Goal: Information Seeking & Learning: Understand process/instructions

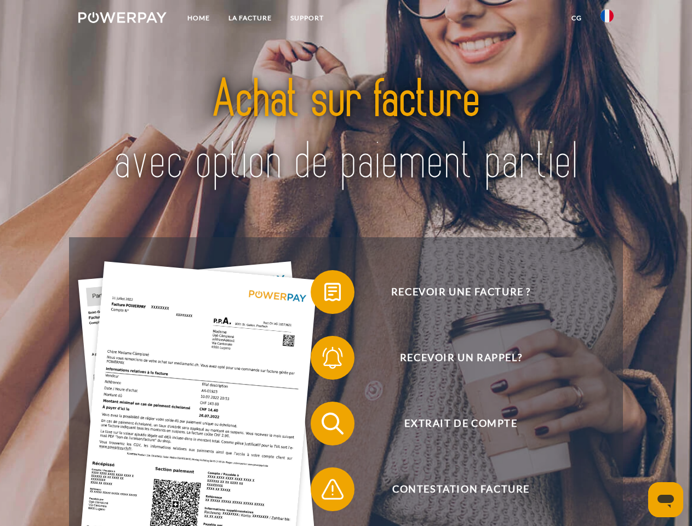
click at [122, 19] on img at bounding box center [122, 17] width 88 height 11
click at [607, 19] on img at bounding box center [606, 15] width 13 height 13
click at [576, 18] on link "CG" at bounding box center [576, 18] width 29 height 20
click at [324, 294] on span at bounding box center [316, 291] width 55 height 55
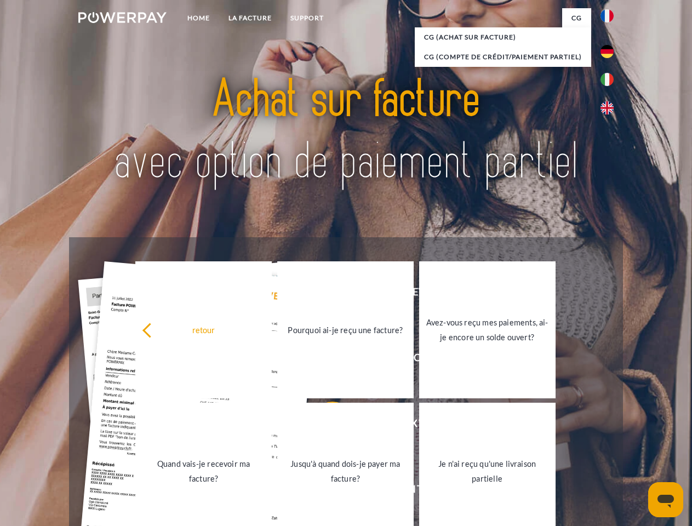
click at [324, 360] on link "Pourquoi ai-je reçu une facture?" at bounding box center [345, 329] width 136 height 137
click at [324, 425] on span at bounding box center [316, 423] width 55 height 55
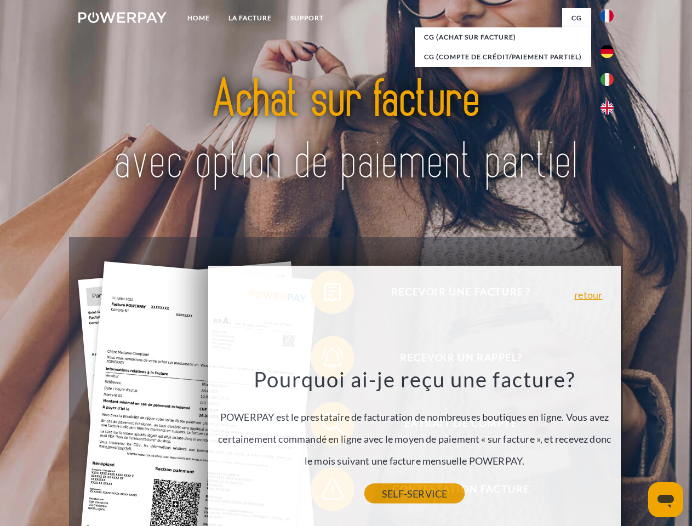
click at [364, 491] on link "SELF-SERVICE" at bounding box center [414, 494] width 100 height 20
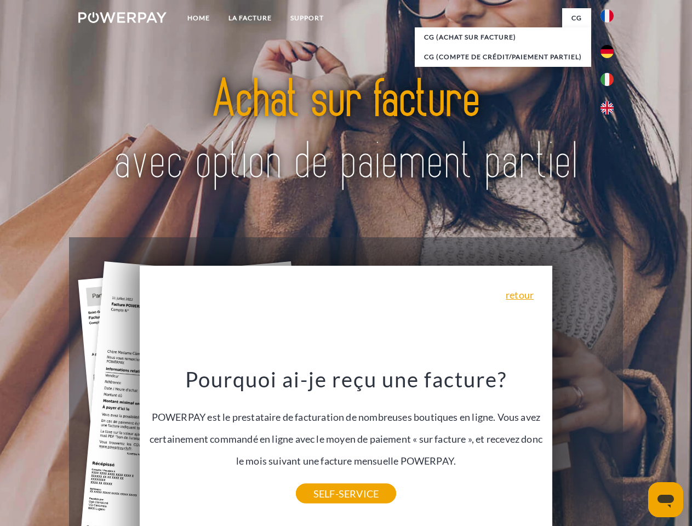
click at [665, 499] on icon "Ouvrir la fenêtre de messagerie" at bounding box center [665, 500] width 16 height 13
